Goal: Task Accomplishment & Management: Manage account settings

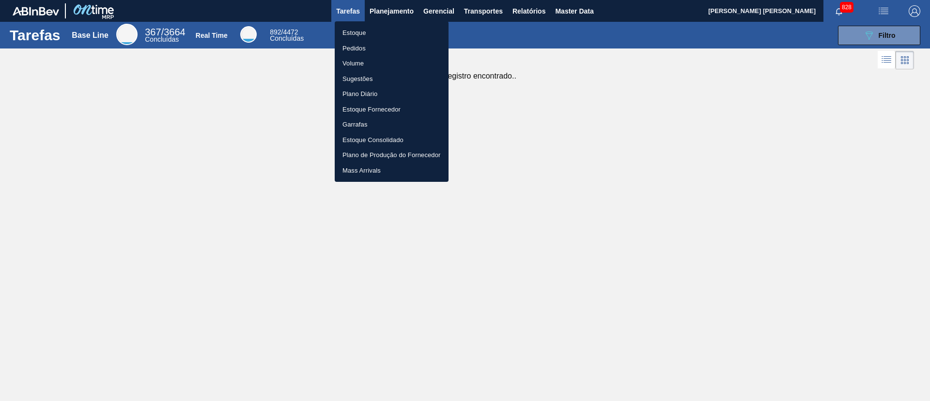
click at [377, 47] on li "Pedidos" at bounding box center [392, 48] width 114 height 15
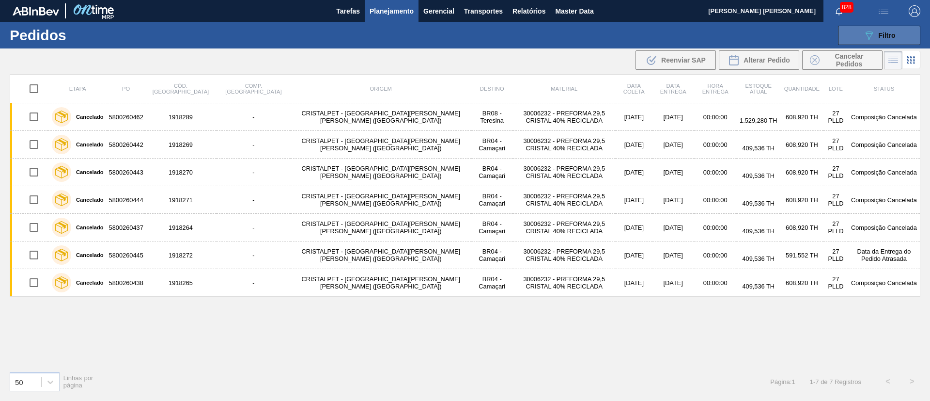
click at [879, 37] on span "Filtro" at bounding box center [887, 35] width 17 height 8
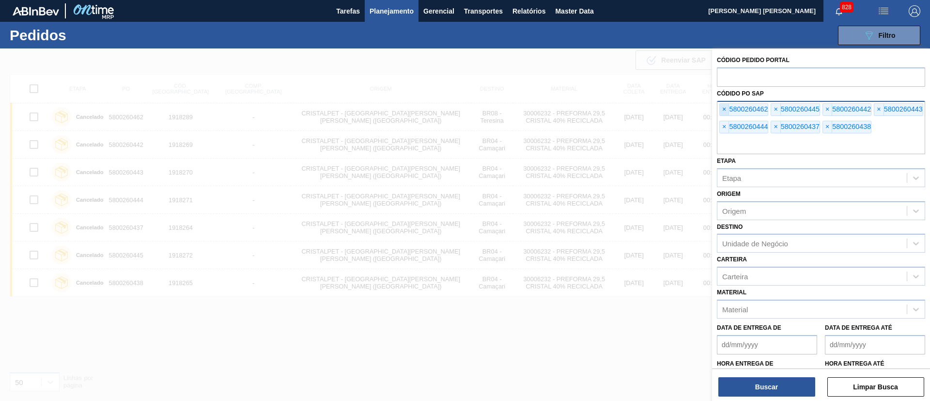
click at [722, 108] on span "×" at bounding box center [724, 110] width 9 height 12
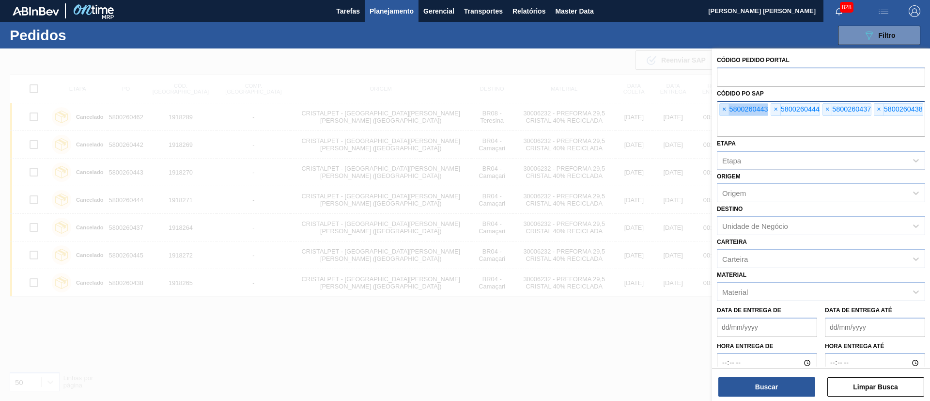
click at [722, 108] on span "×" at bounding box center [724, 110] width 9 height 12
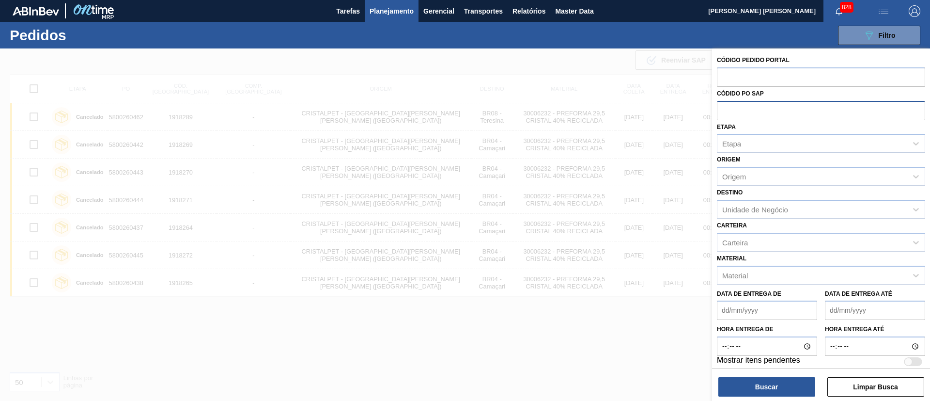
paste input "text"
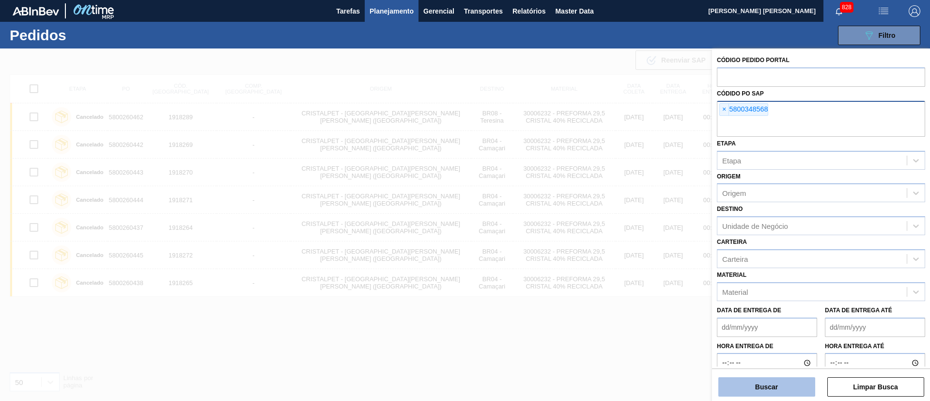
click at [783, 387] on button "Buscar" at bounding box center [766, 386] width 97 height 19
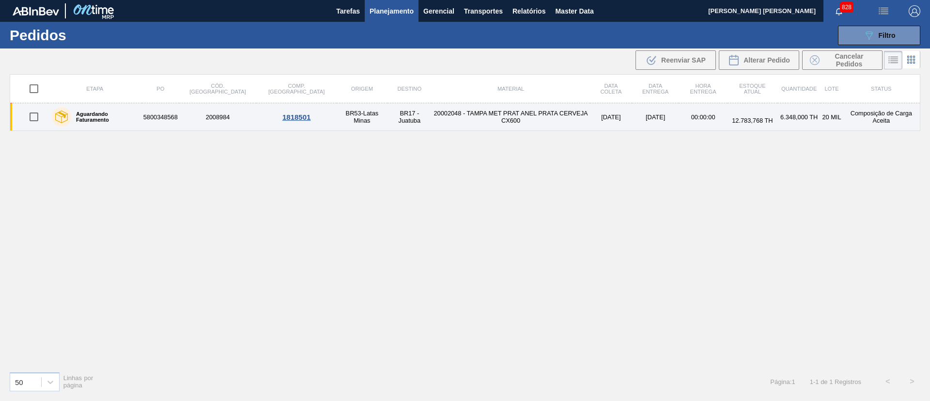
click at [27, 122] on input "checkbox" at bounding box center [34, 117] width 20 height 20
checkbox input "true"
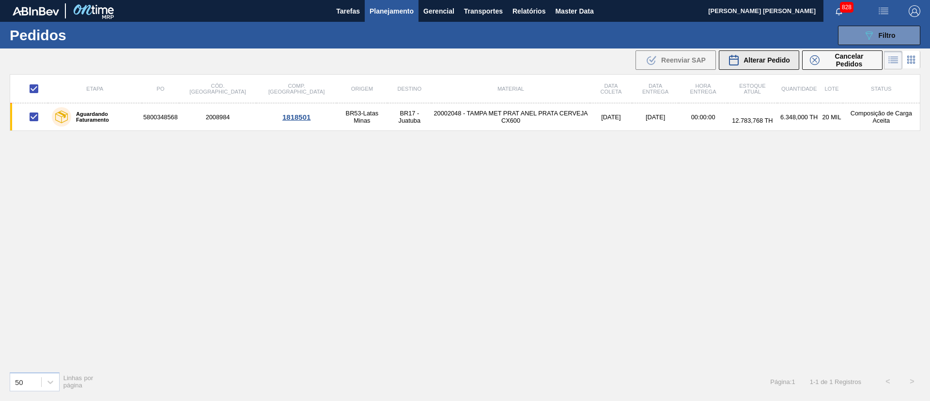
click at [773, 61] on span "Alterar Pedido" at bounding box center [766, 60] width 46 height 8
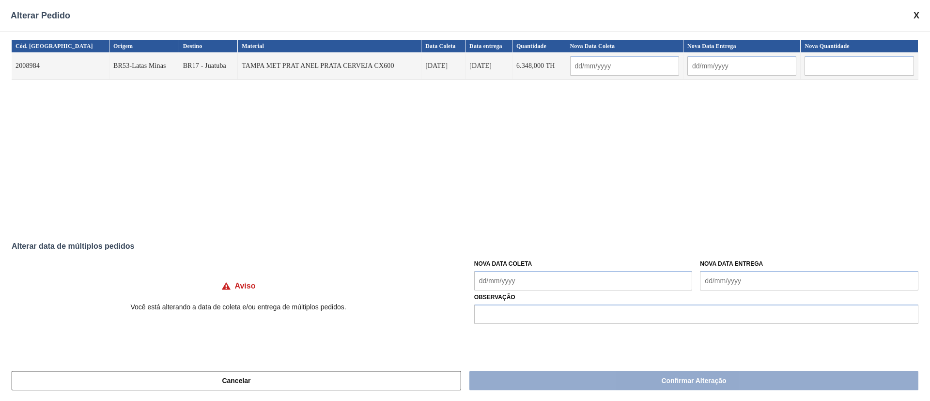
click at [616, 284] on Coleta "Nova Data Coleta" at bounding box center [583, 280] width 218 height 19
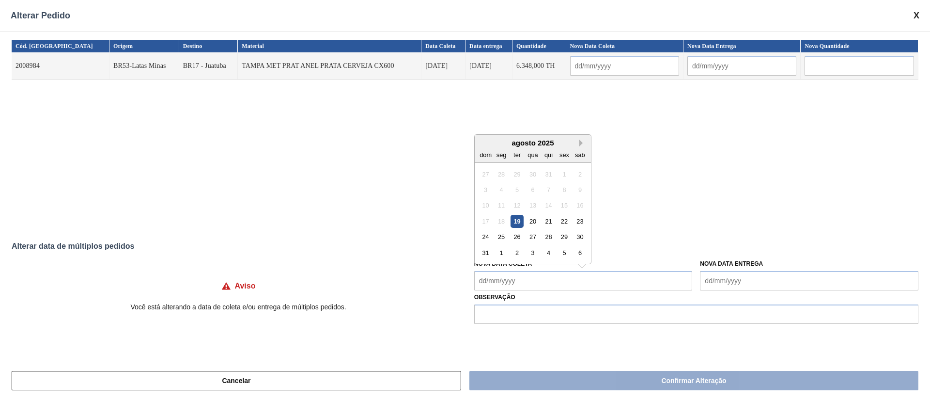
click at [582, 144] on button "Next Month" at bounding box center [582, 142] width 7 height 7
click at [529, 170] on div "3" at bounding box center [532, 173] width 13 height 13
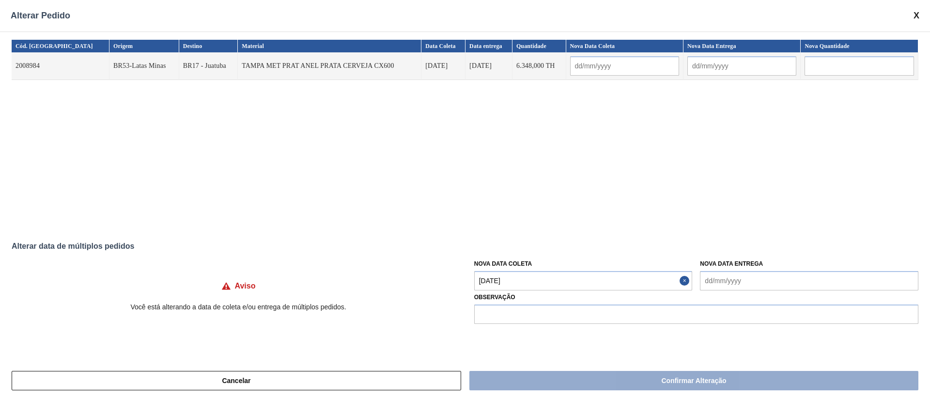
type Coleta "[DATE]"
type input "[DATE]"
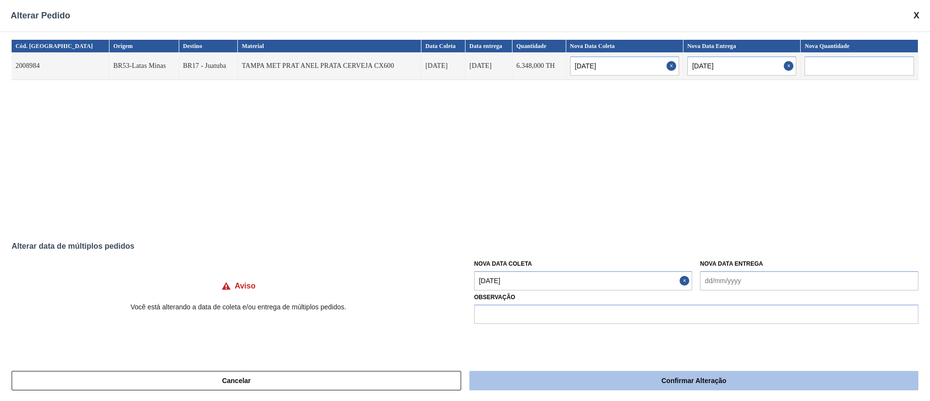
click at [618, 380] on button "Confirmar Alteração" at bounding box center [693, 380] width 449 height 19
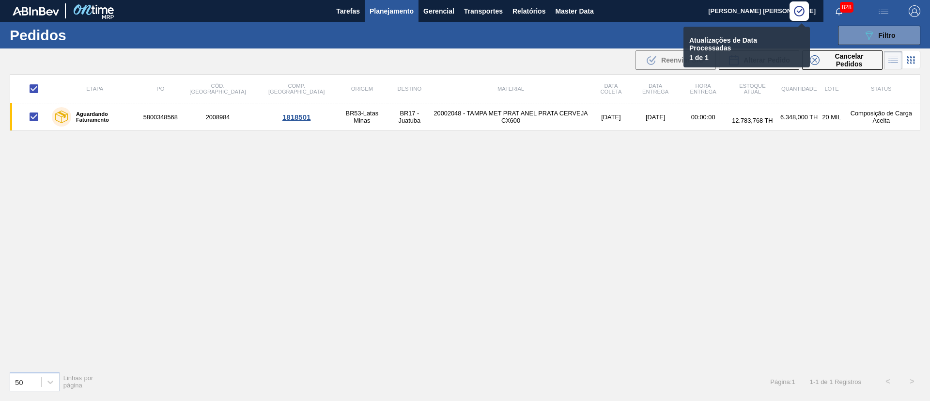
click at [564, 248] on div "Etapa PO Cód. Pedido Comp. Carga Origem Destino Material Data [PERSON_NAME] Dat…" at bounding box center [465, 218] width 911 height 289
checkbox input "false"
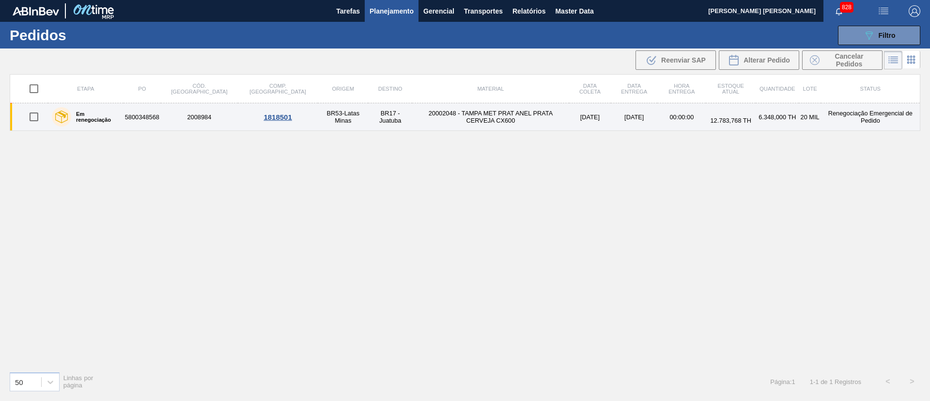
click at [481, 120] on td "20002048 - TAMPA MET PRAT ANEL PRATA CERVEJA CX600" at bounding box center [490, 117] width 157 height 28
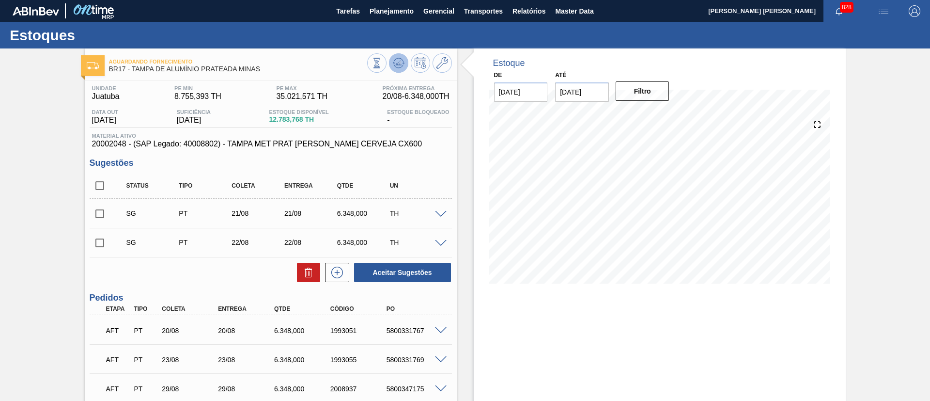
click at [382, 67] on icon at bounding box center [377, 63] width 11 height 11
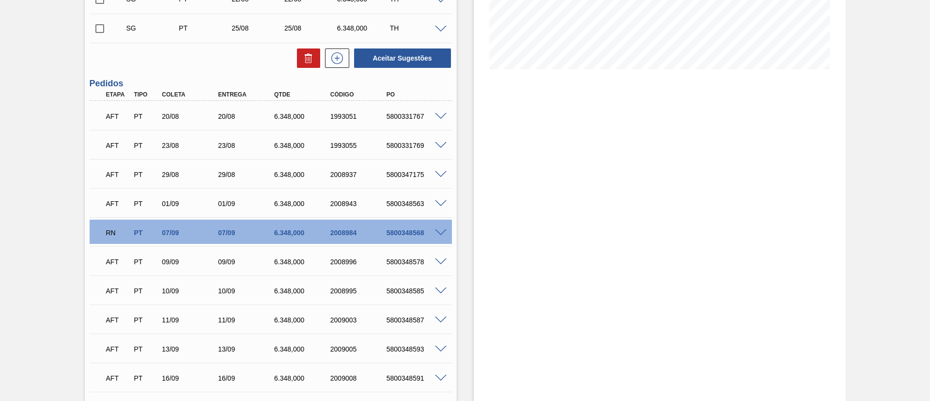
scroll to position [218, 0]
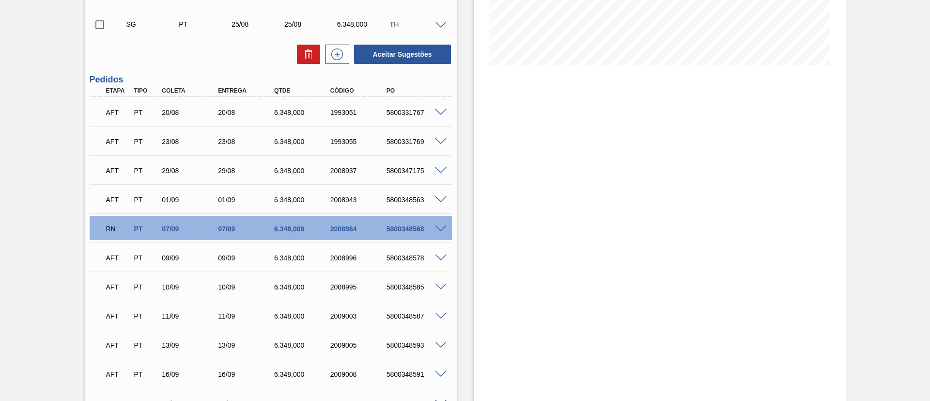
click at [440, 229] on span at bounding box center [441, 228] width 12 height 7
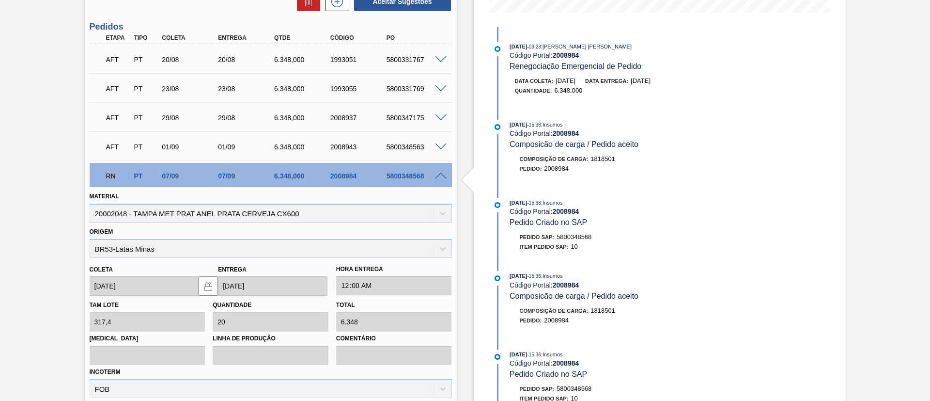
scroll to position [291, 0]
